Goal: Information Seeking & Learning: Learn about a topic

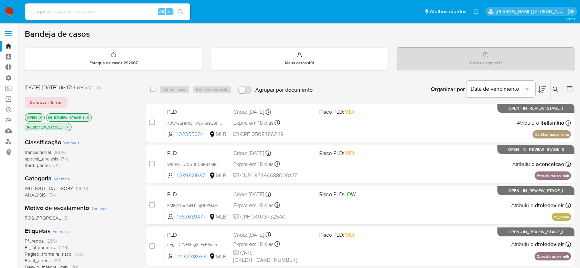
click at [44, 11] on input at bounding box center [107, 11] width 165 height 9
paste input "avYr4cdejAIcAikcMBCu4SV1"
type input "avYr4cdejAIcAikcMBCu4SV1"
click at [182, 19] on div "avYr4cdejAIcAikcMBCu4SV1 Alt s" at bounding box center [107, 11] width 165 height 17
click at [182, 8] on button "search-icon" at bounding box center [180, 12] width 14 height 10
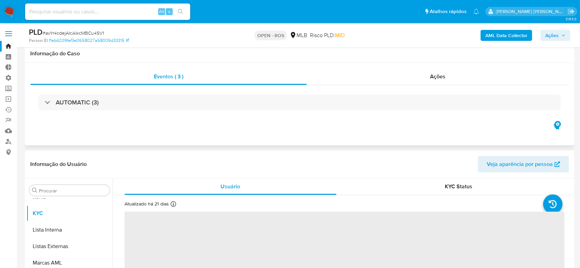
scroll to position [138, 0]
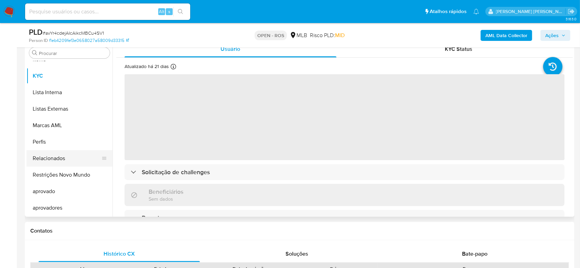
select select "10"
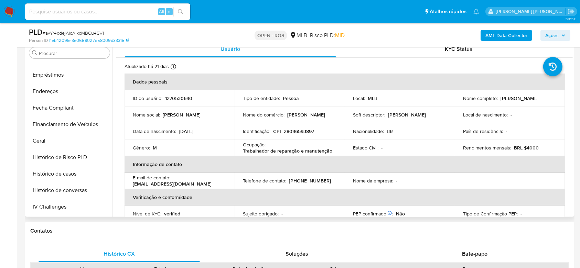
scroll to position [144, 0]
click at [68, 87] on button "Documentação" at bounding box center [66, 91] width 80 height 17
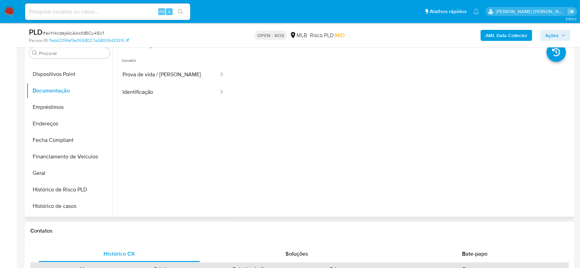
scroll to position [91, 0]
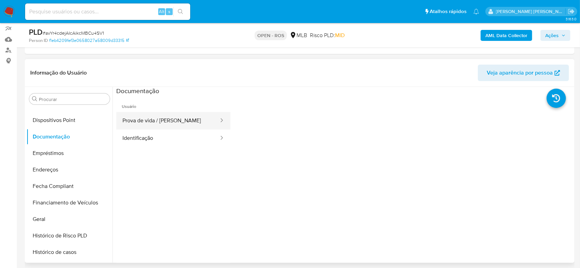
click at [191, 121] on button "Prova de vida / Selfie" at bounding box center [167, 121] width 103 height 18
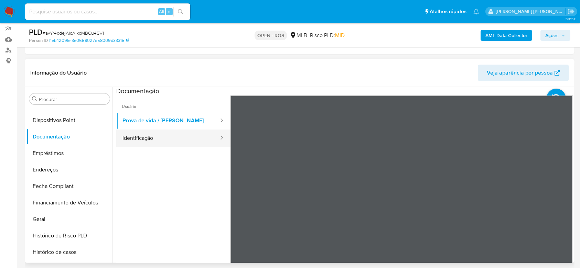
click at [166, 138] on button "Identificação" at bounding box center [167, 139] width 103 height 18
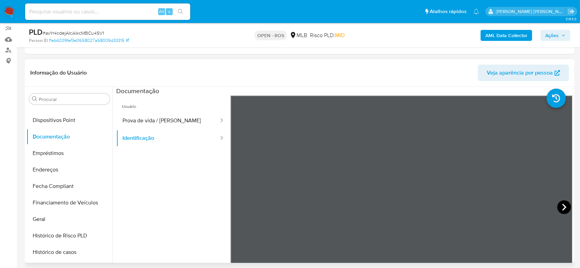
click at [562, 207] on icon at bounding box center [564, 207] width 4 height 7
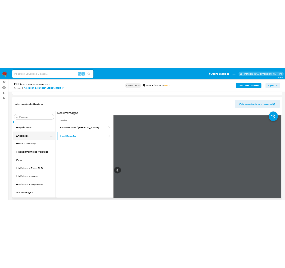
scroll to position [190, 0]
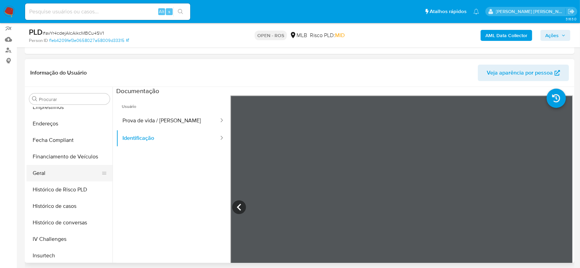
click at [60, 175] on button "Geral" at bounding box center [66, 173] width 80 height 17
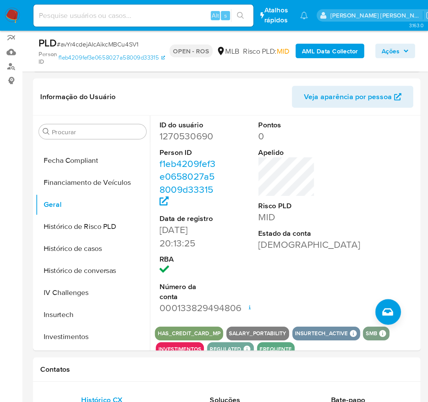
scroll to position [209, 0]
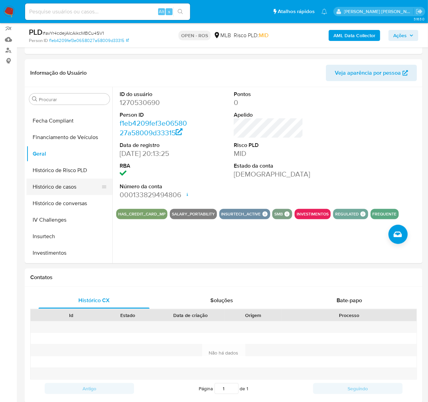
click at [72, 185] on button "Histórico de casos" at bounding box center [66, 186] width 80 height 17
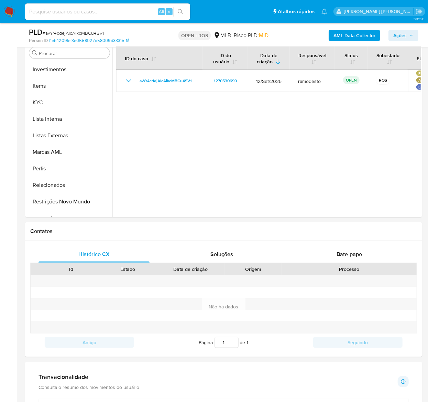
scroll to position [347, 0]
click at [50, 106] on button "KYC" at bounding box center [66, 102] width 80 height 17
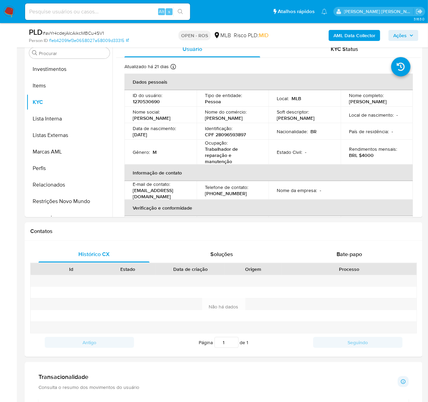
drag, startPoint x: 421, startPoint y: 92, endPoint x: 419, endPoint y: 104, distance: 12.2
click at [419, 104] on div "Usuário KYC Status Atualizado há 21 dias Criado: 21/12/2022 21:13:26 Atualizado…" at bounding box center [266, 129] width 308 height 176
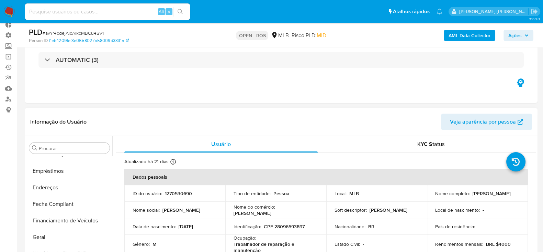
scroll to position [132, 0]
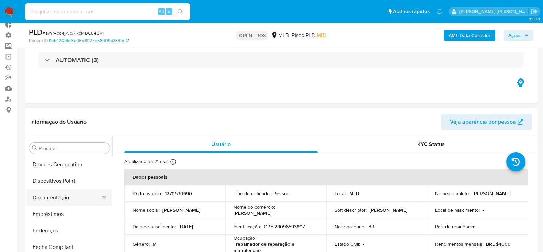
click at [60, 199] on button "Documentação" at bounding box center [66, 197] width 80 height 17
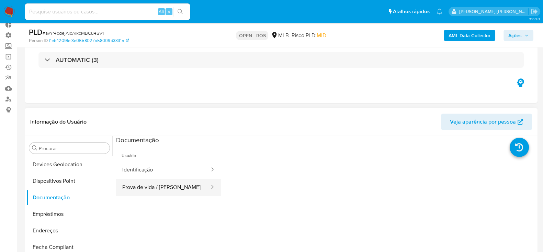
click at [163, 188] on button "Prova de vida / Selfie" at bounding box center [163, 187] width 94 height 18
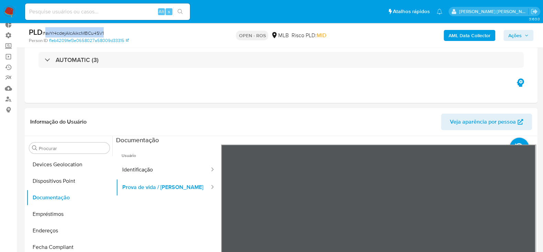
drag, startPoint x: 111, startPoint y: 36, endPoint x: 45, endPoint y: 36, distance: 65.3
click at [45, 36] on div "PLD # avYr4cdejAIcAikcMBCu4SV1" at bounding box center [112, 32] width 166 height 10
copy span "avYr4cdejAIcAikcMBCu4SV1"
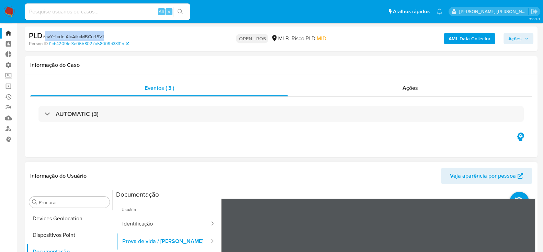
scroll to position [0, 0]
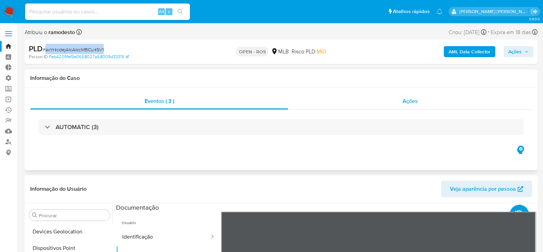
click at [415, 103] on span "Ações" at bounding box center [410, 101] width 15 height 8
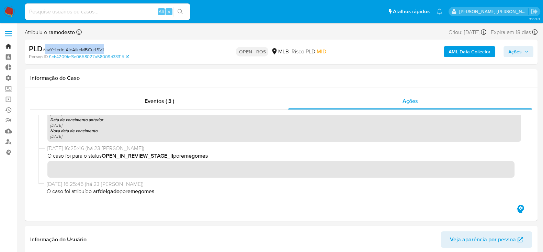
click at [6, 48] on link "Bandeja" at bounding box center [41, 46] width 82 height 11
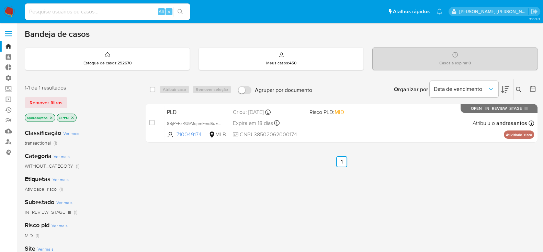
click at [80, 11] on input at bounding box center [107, 11] width 165 height 9
paste input "8BjPFFxRG9MqIenFmdSuEuj8"
type input "8BjPFFxRG9MqIenFmdSuEuj8"
click at [182, 12] on icon "search-icon" at bounding box center [181, 12] width 6 height 6
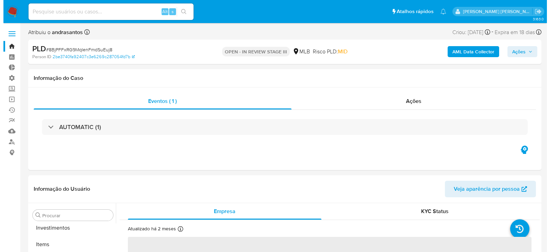
scroll to position [373, 0]
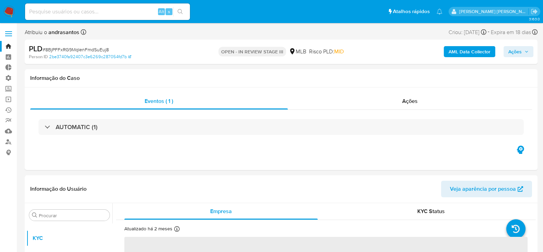
select select "10"
click at [473, 54] on b "AML Data Collector" at bounding box center [470, 51] width 42 height 11
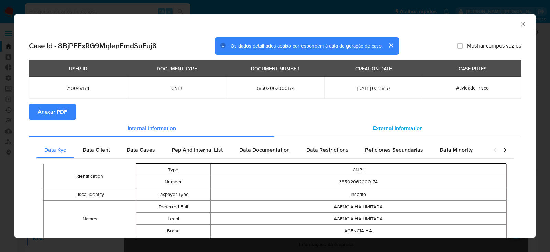
click at [404, 130] on span "External information" at bounding box center [398, 128] width 50 height 8
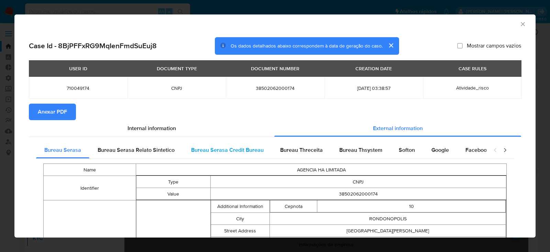
click at [211, 150] on span "Bureau Serasa Credit Bureau" at bounding box center [227, 150] width 73 height 8
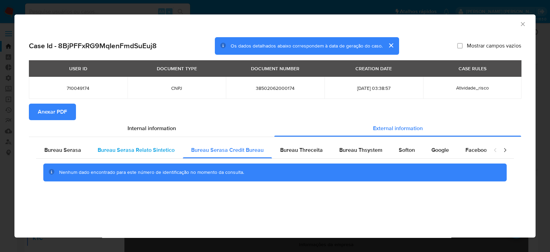
click at [141, 151] on span "Bureau Serasa Relato Sintetico" at bounding box center [136, 150] width 77 height 8
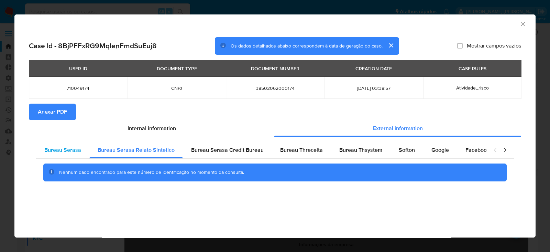
click at [78, 151] on span "Bureau Serasa" at bounding box center [62, 150] width 37 height 8
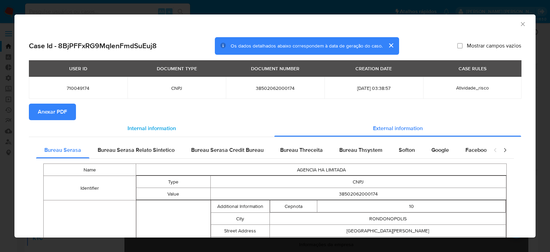
scroll to position [0, 0]
click at [301, 150] on span "Bureau Threceita" at bounding box center [301, 150] width 43 height 8
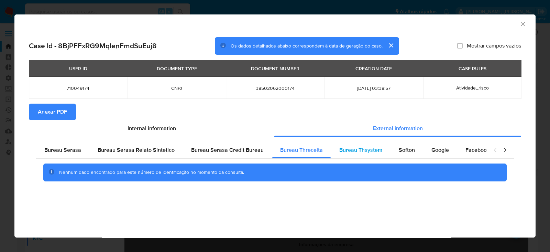
click at [349, 150] on span "Bureau Thsystem" at bounding box center [360, 150] width 43 height 8
click at [410, 151] on span "Softon" at bounding box center [407, 150] width 16 height 8
click at [431, 151] on span "Google" at bounding box center [440, 150] width 18 height 8
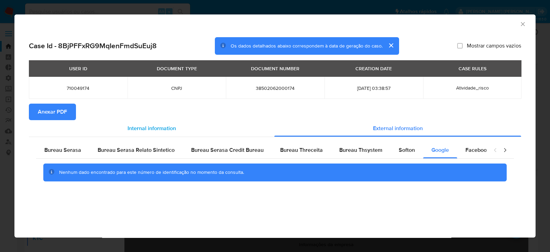
click at [141, 124] on span "Internal information" at bounding box center [152, 128] width 48 height 8
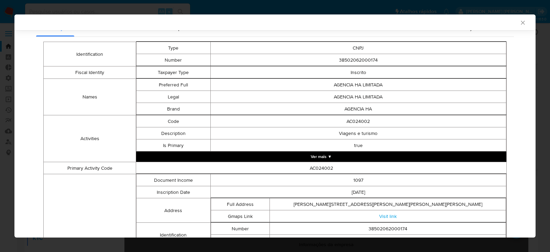
scroll to position [101, 0]
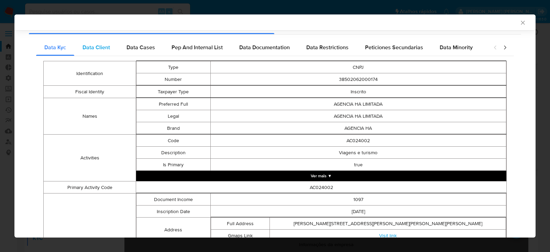
click at [108, 47] on span "Data Client" at bounding box center [97, 47] width 28 height 8
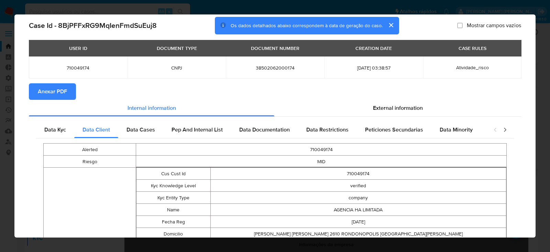
scroll to position [0, 0]
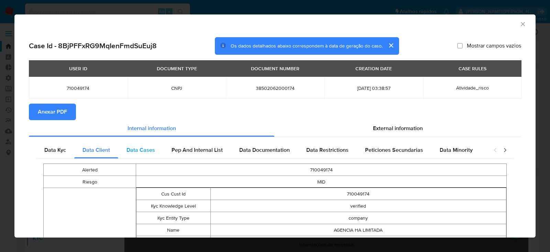
click at [139, 148] on span "Data Cases" at bounding box center [141, 150] width 29 height 8
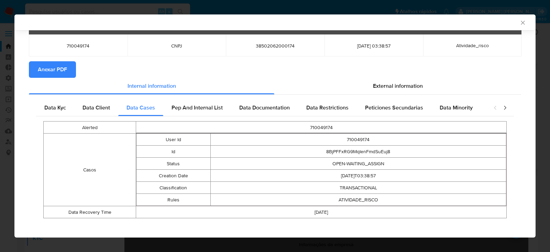
scroll to position [46, 0]
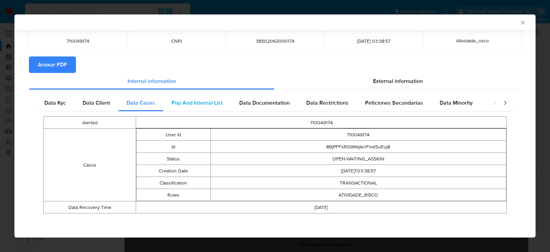
click at [183, 97] on div "Pep And Internal List" at bounding box center [197, 103] width 68 height 17
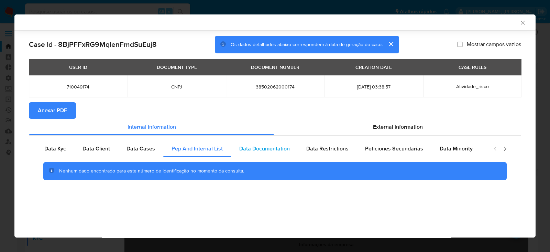
click at [262, 149] on span "Data Documentation" at bounding box center [264, 148] width 51 height 8
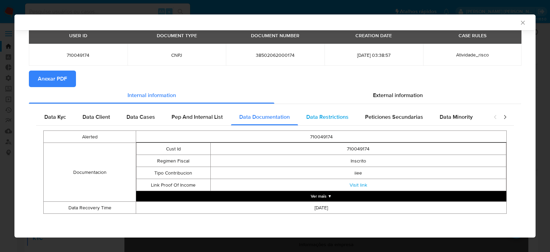
scroll to position [32, 0]
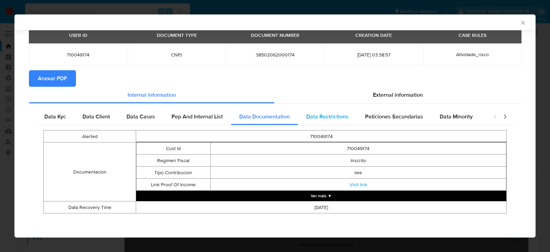
click at [341, 118] on span "Data Restrictions" at bounding box center [327, 116] width 42 height 8
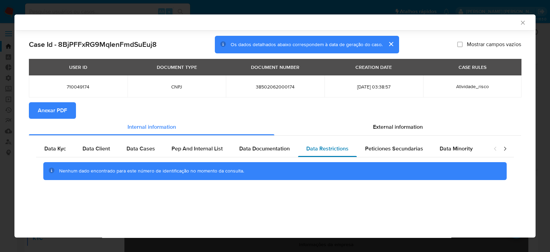
scroll to position [0, 0]
click at [371, 147] on span "Peticiones Secundarias" at bounding box center [394, 148] width 58 height 8
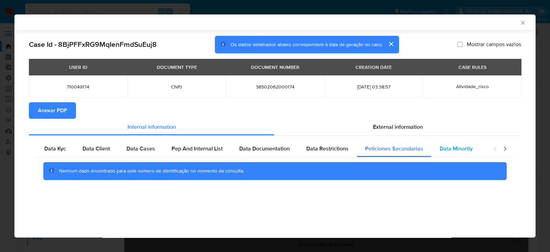
click at [464, 152] on div "Data Minority" at bounding box center [456, 148] width 50 height 17
click at [508, 147] on icon "closure-recommendation-modal" at bounding box center [505, 148] width 7 height 7
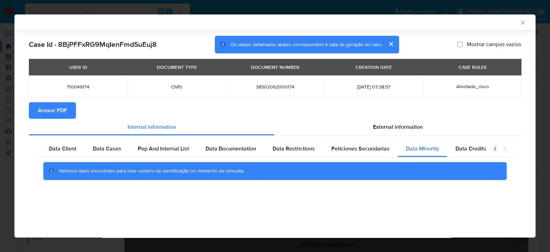
scroll to position [0, 39]
click at [507, 147] on icon "closure-recommendation-modal" at bounding box center [505, 148] width 7 height 7
click at [468, 150] on span "Data Credits" at bounding box center [466, 148] width 31 height 8
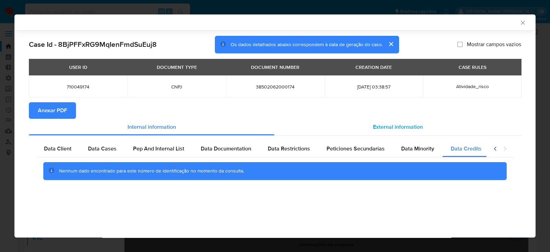
click at [400, 120] on div "External information" at bounding box center [397, 127] width 247 height 17
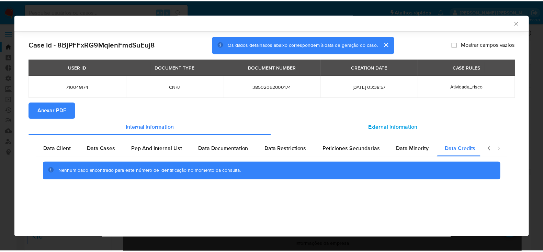
scroll to position [0, 144]
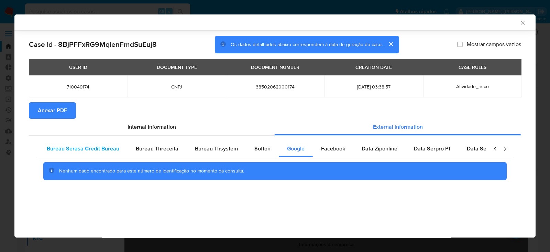
click at [69, 151] on span "Bureau Serasa Credit Bureau" at bounding box center [83, 148] width 73 height 8
click at [525, 26] on div "AML Data Collector" at bounding box center [274, 22] width 521 height 16
click at [521, 21] on icon "Fechar a janela" at bounding box center [523, 23] width 4 height 4
